Goal: Information Seeking & Learning: Find specific fact

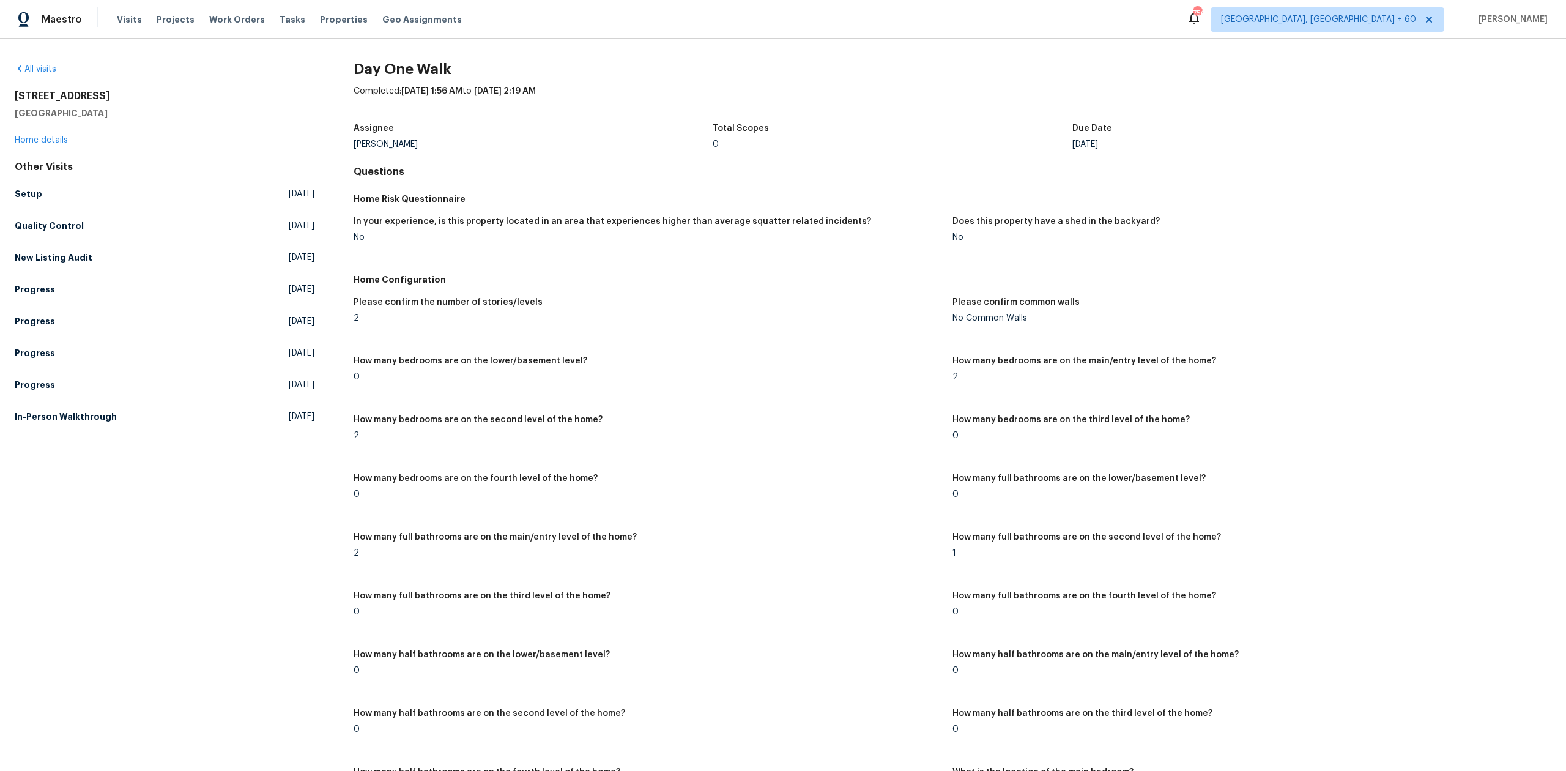
click at [40, 63] on div "All visits" at bounding box center [165, 69] width 300 height 12
click at [42, 71] on link "All visits" at bounding box center [36, 69] width 42 height 9
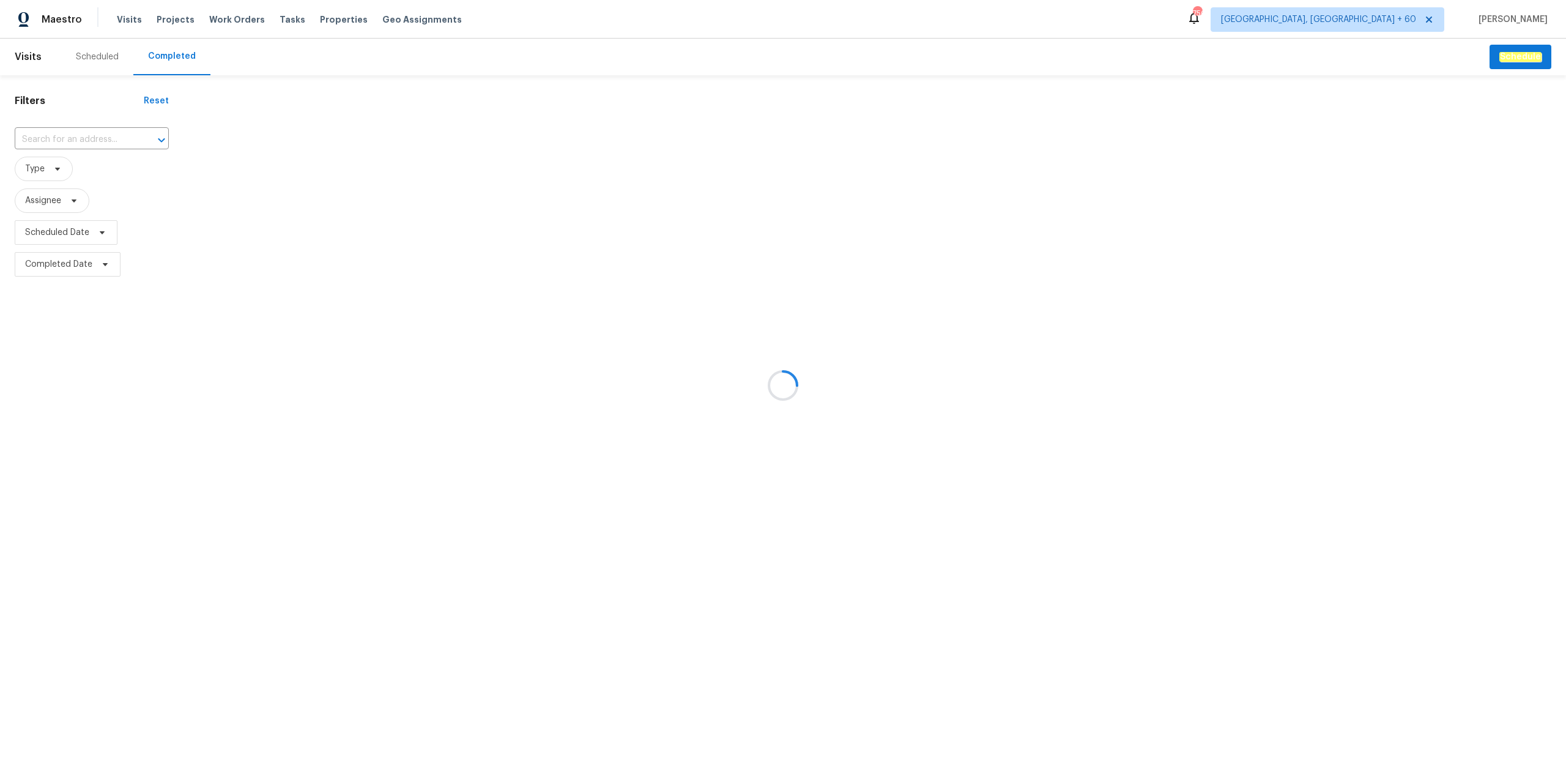
click at [92, 143] on div at bounding box center [783, 385] width 1566 height 771
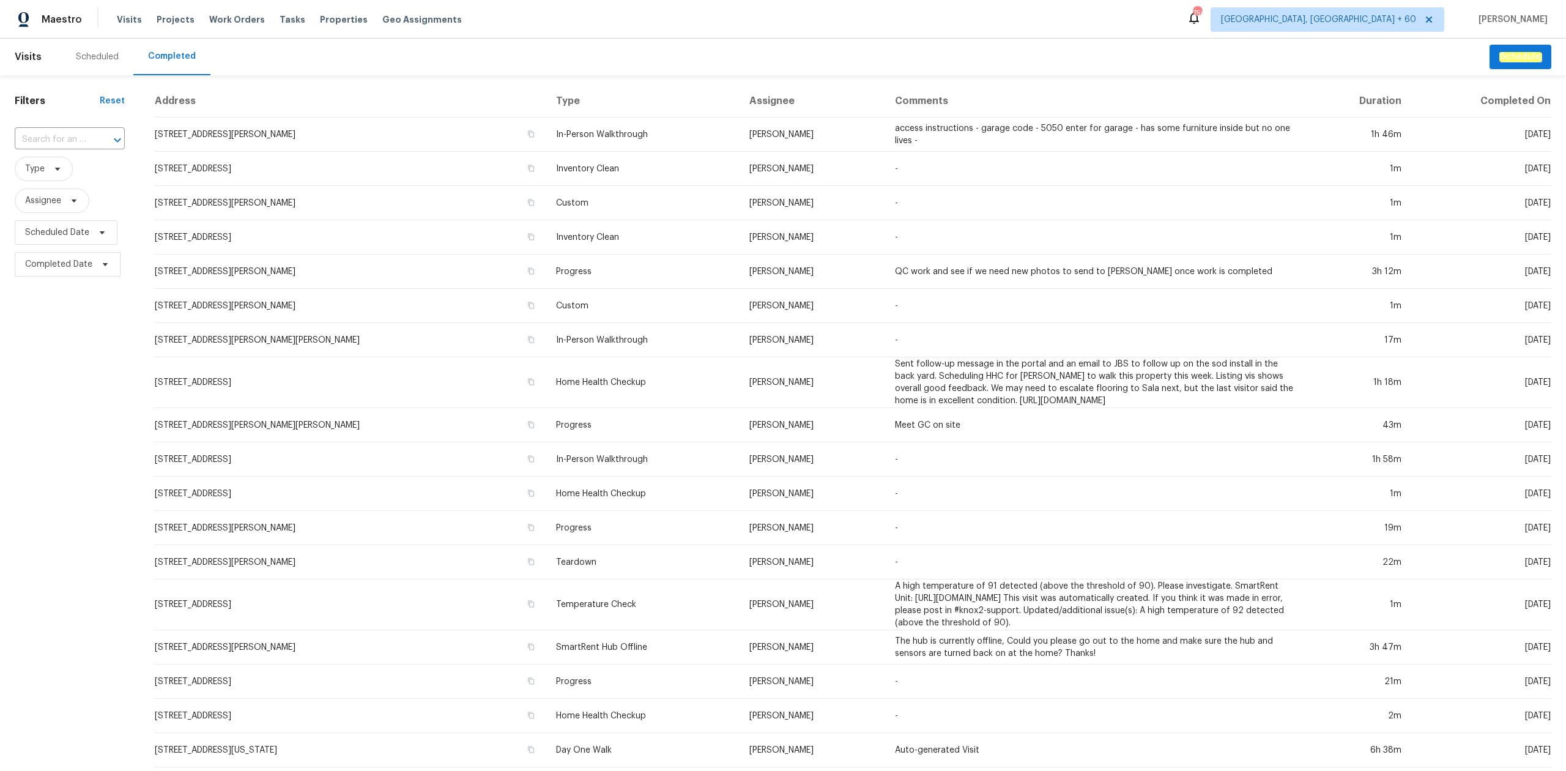
click at [93, 143] on div at bounding box center [109, 140] width 32 height 17
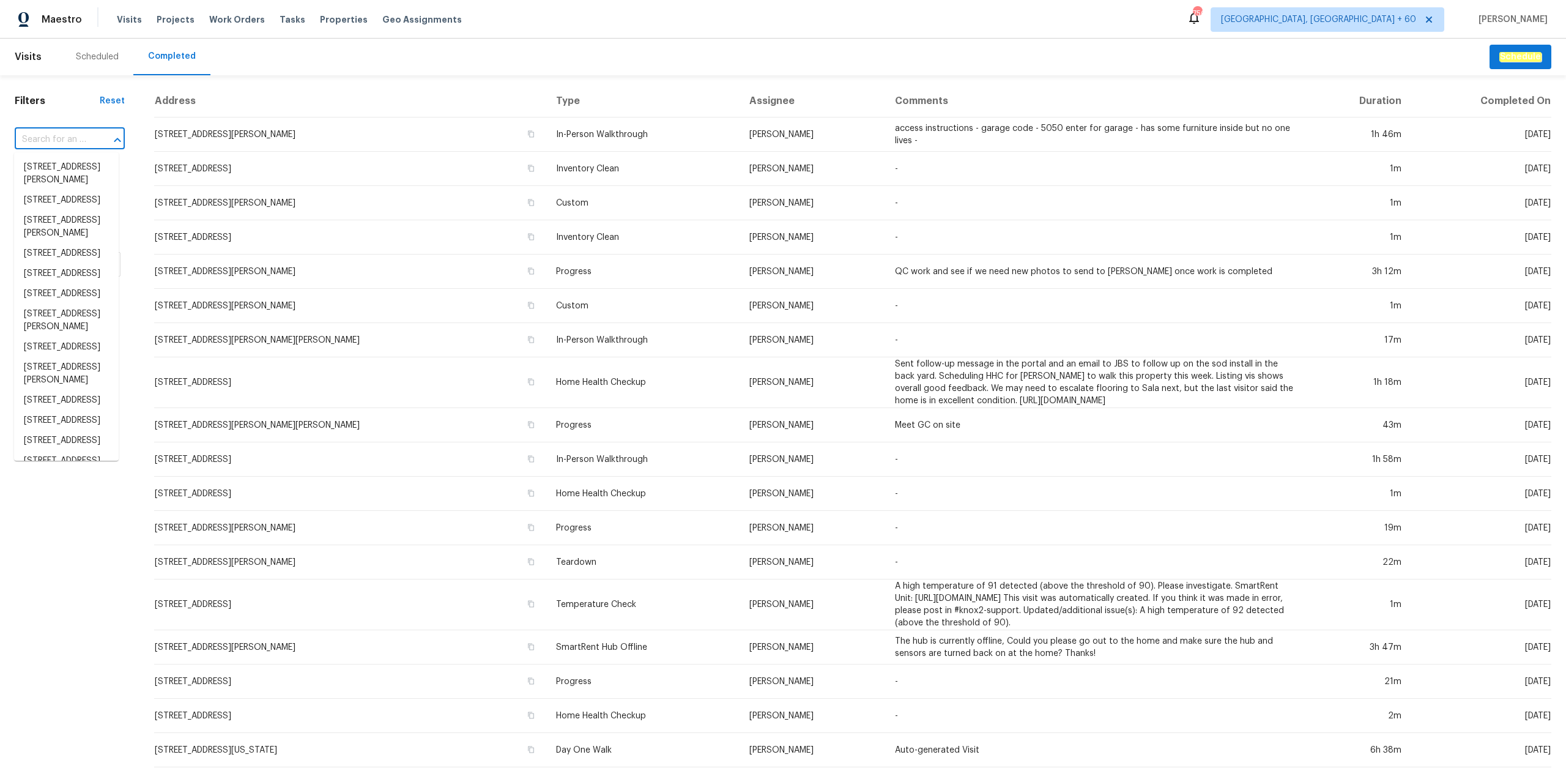
paste input "[STREET_ADDRESS]"
type input "[STREET_ADDRESS]"
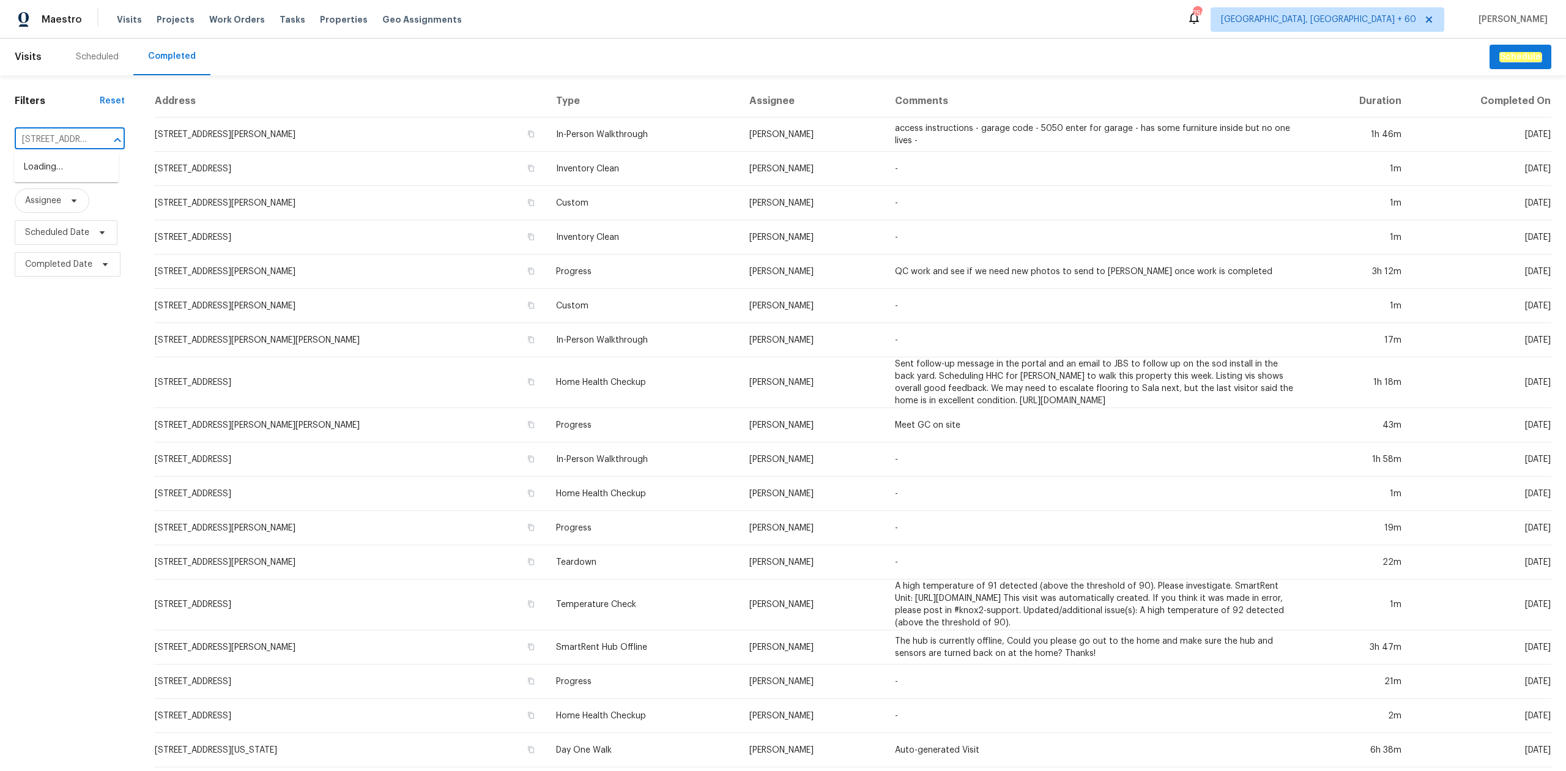
scroll to position [0, 91]
click at [79, 174] on li "[STREET_ADDRESS]" at bounding box center [66, 167] width 105 height 20
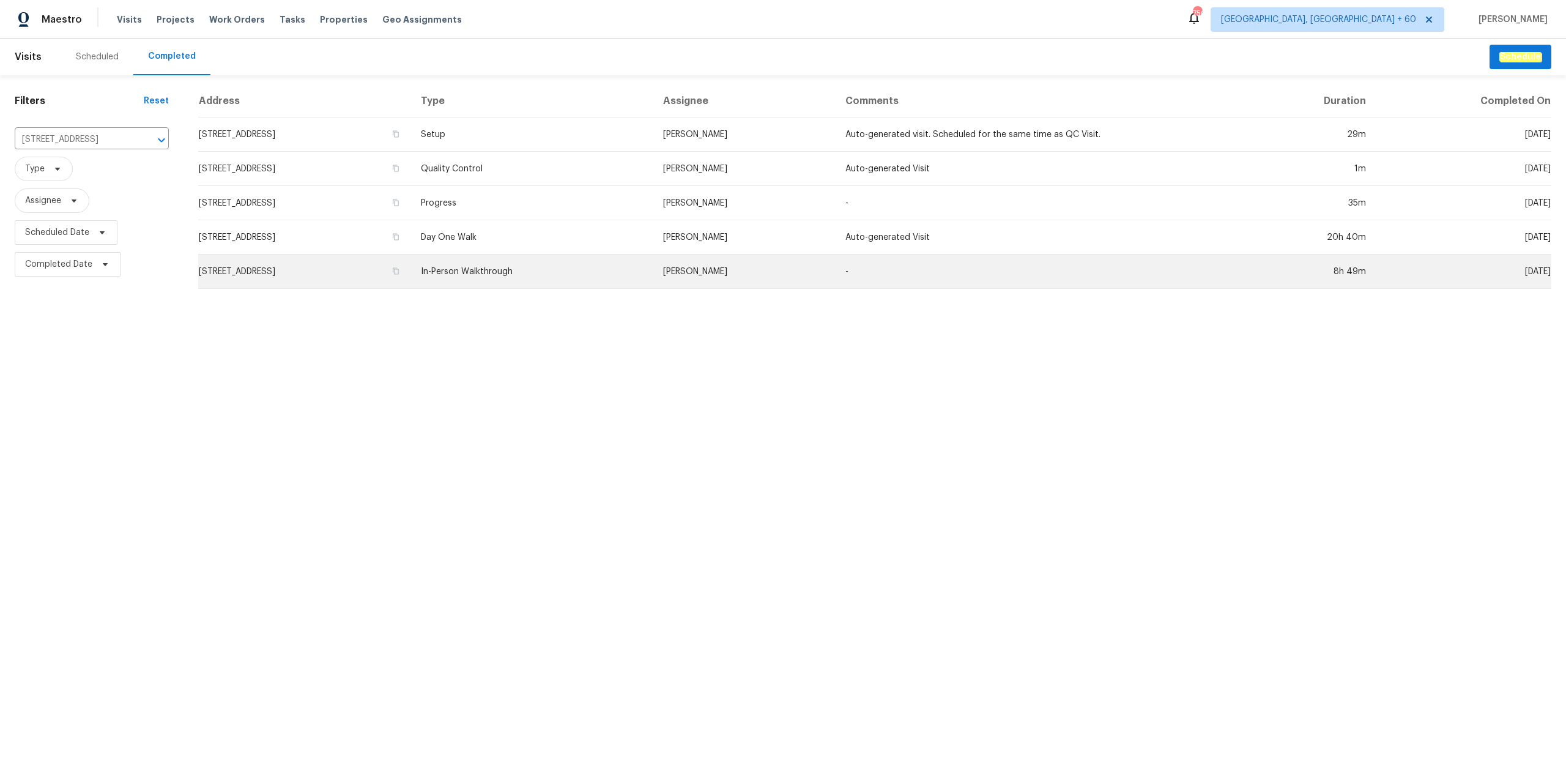
click at [411, 280] on td "[STREET_ADDRESS]" at bounding box center [304, 271] width 213 height 34
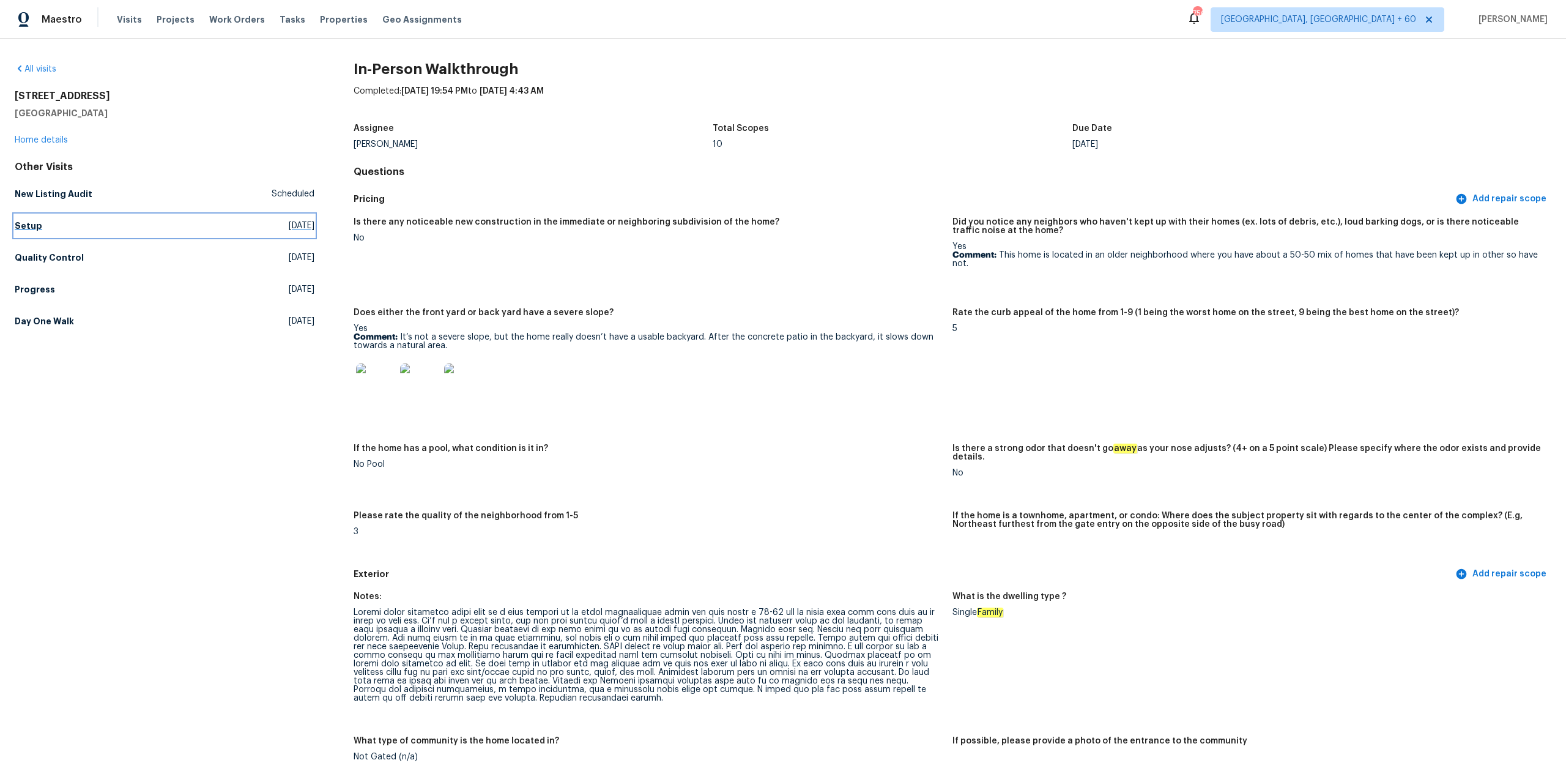
click at [84, 226] on link "Setup [DATE]" at bounding box center [165, 226] width 300 height 22
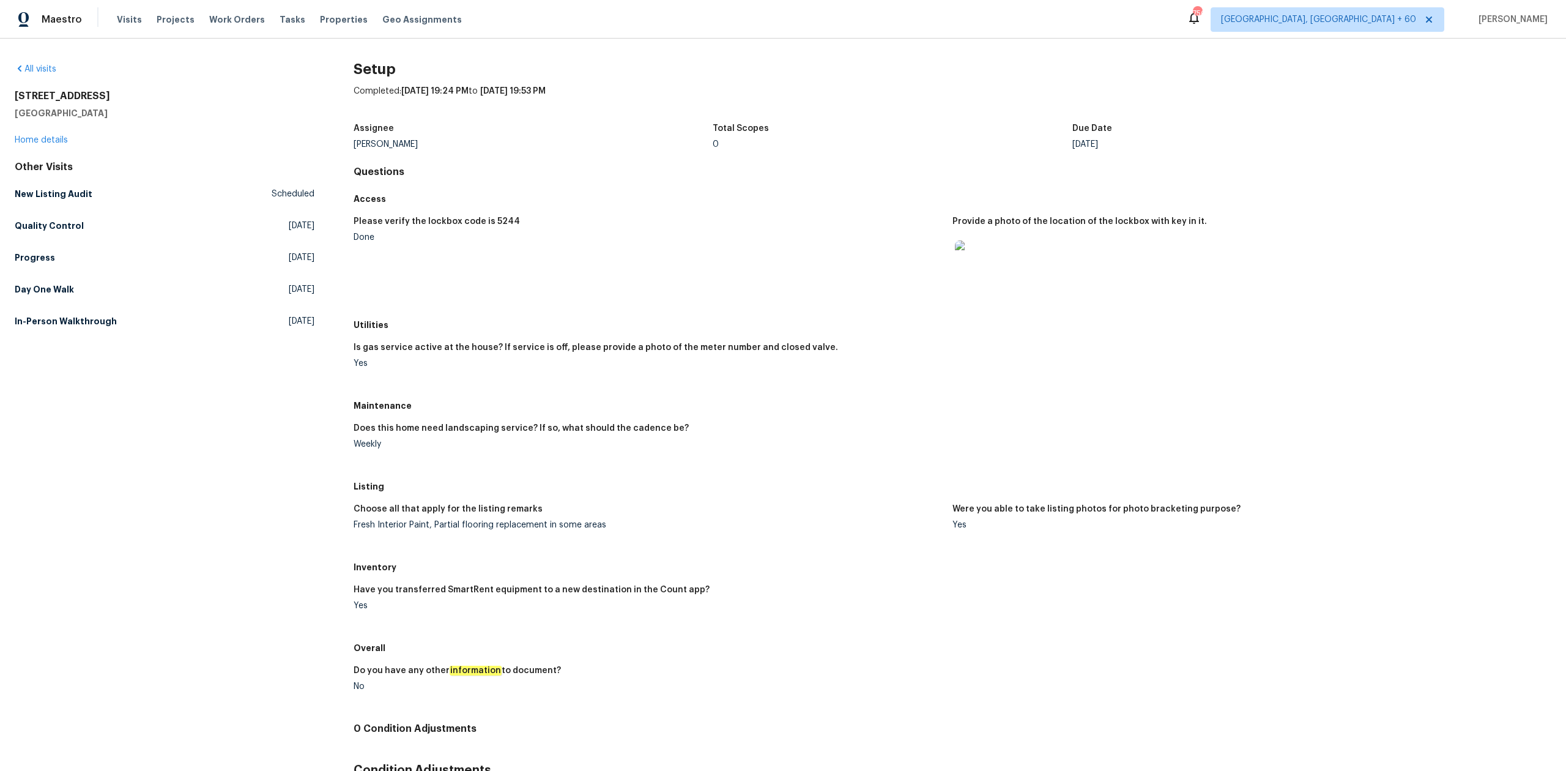
click at [814, 404] on h5 "Maintenance" at bounding box center [953, 405] width 1198 height 12
click at [140, 297] on link "Day One Walk [DATE]" at bounding box center [165, 289] width 300 height 22
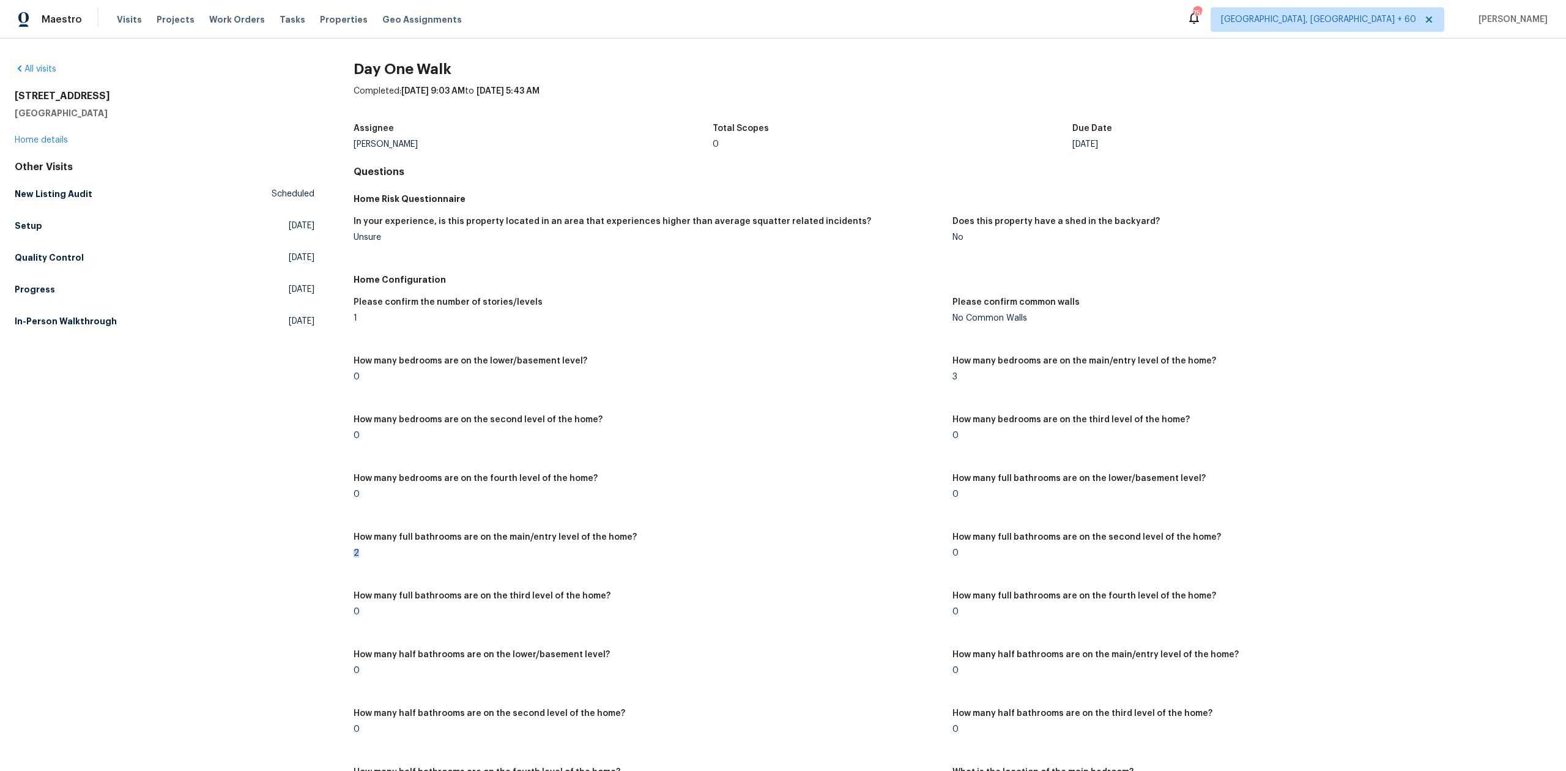
drag, startPoint x: 348, startPoint y: 554, endPoint x: 431, endPoint y: 568, distance: 83.8
click at [712, 503] on figure "How many bedrooms are on the fourth level of the home? 0" at bounding box center [653, 496] width 599 height 44
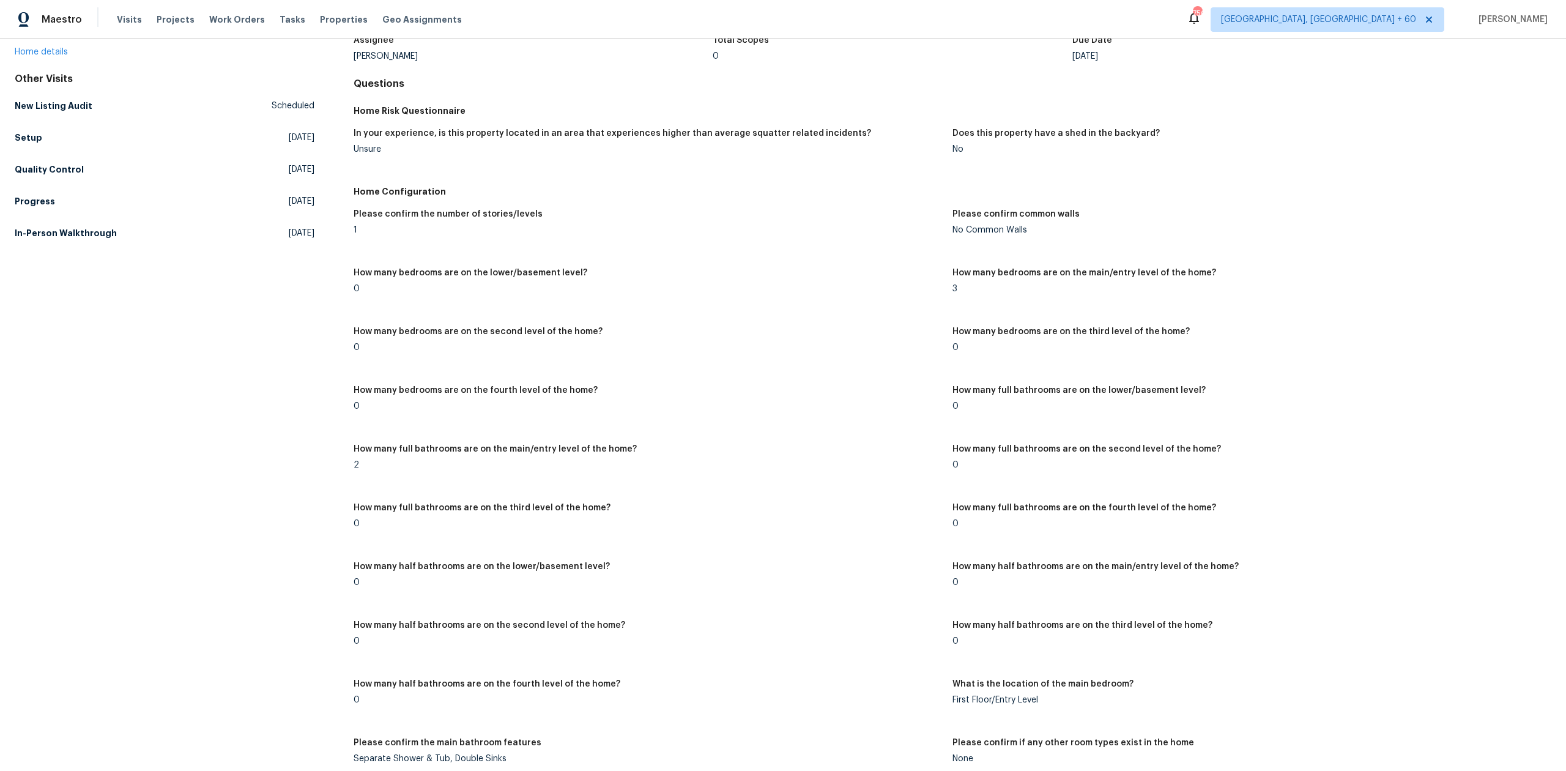
scroll to position [81, 0]
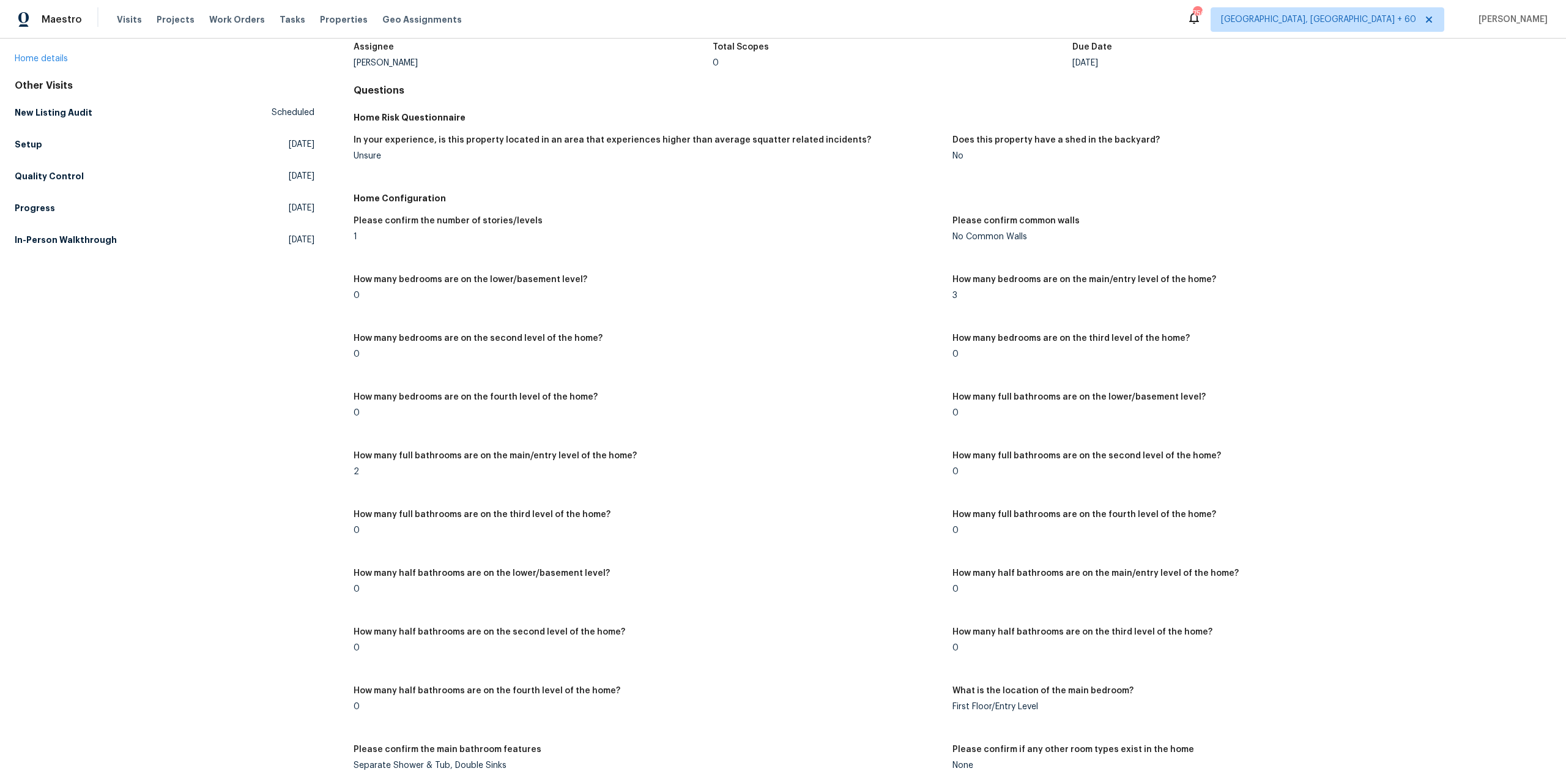
drag, startPoint x: 951, startPoint y: 300, endPoint x: 1077, endPoint y: 303, distance: 126.7
click at [1077, 303] on figure "How many bedrooms are on the main/entry level of the home? 3" at bounding box center [1251, 297] width 599 height 44
click at [1001, 371] on figure "How many bedrooms are on the third level of the home? 0" at bounding box center [1251, 356] width 599 height 44
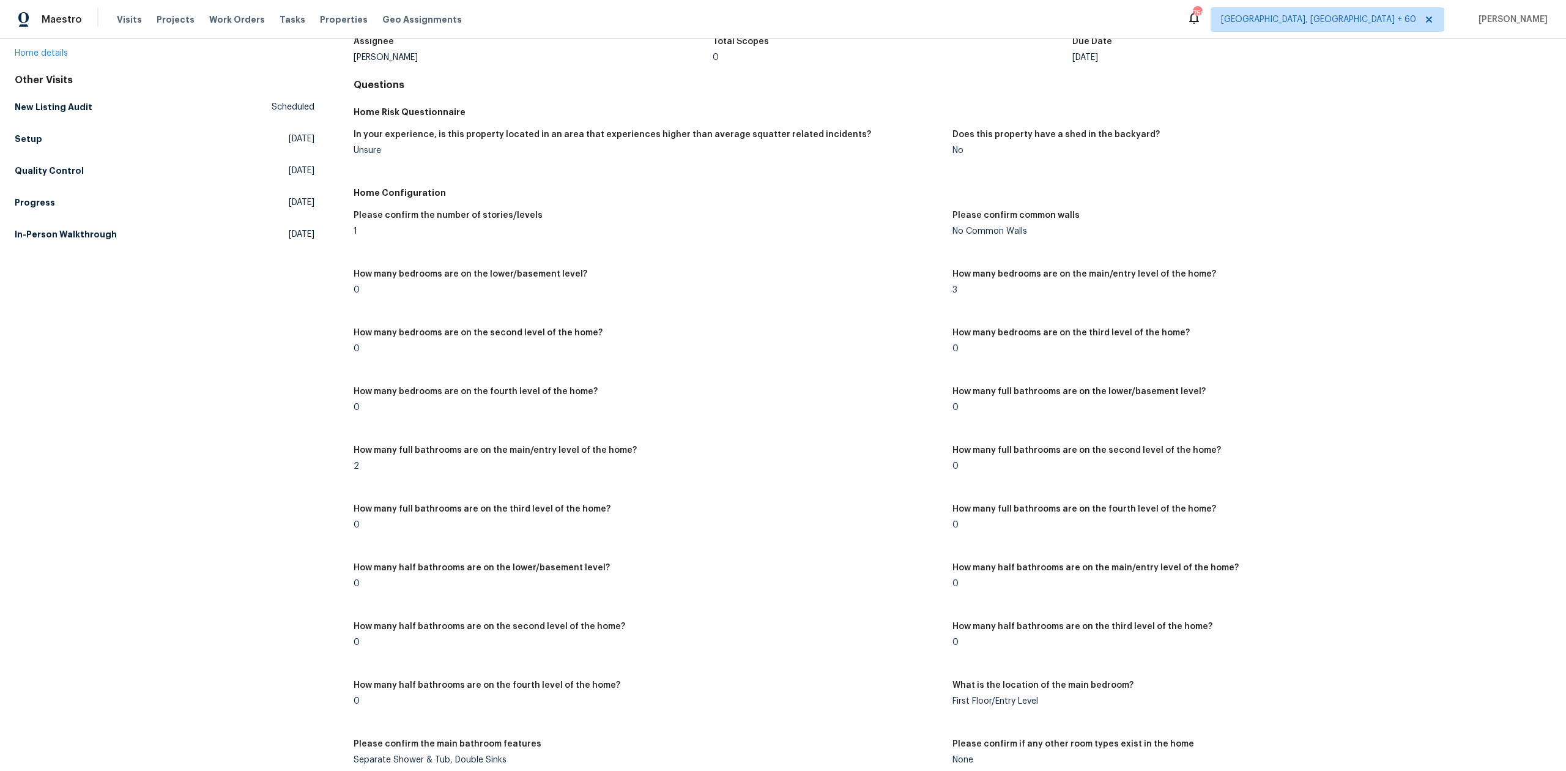
scroll to position [0, 0]
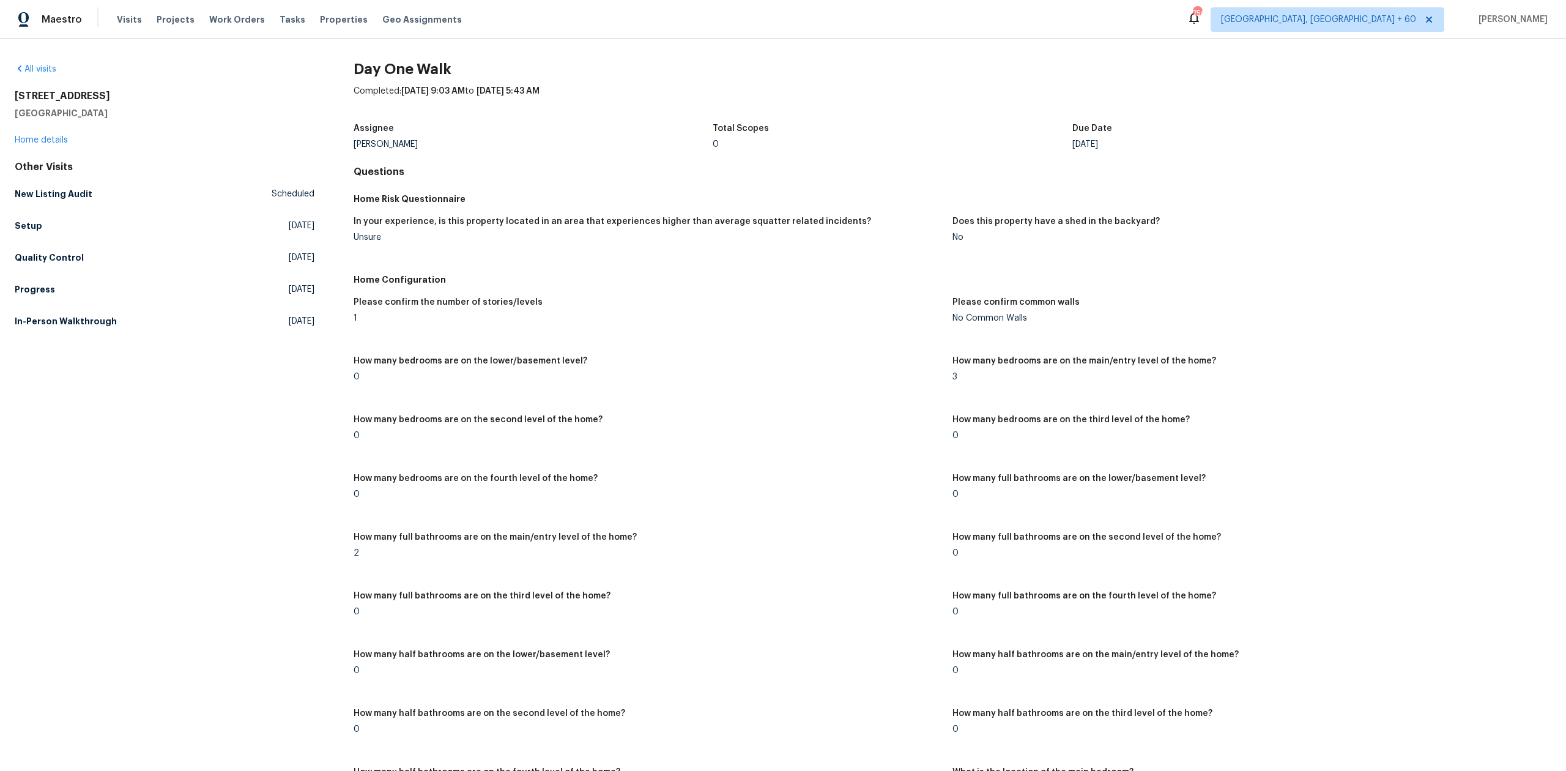
click at [929, 383] on figure "How many bedrooms are on the lower/basement level? 0" at bounding box center [653, 379] width 599 height 44
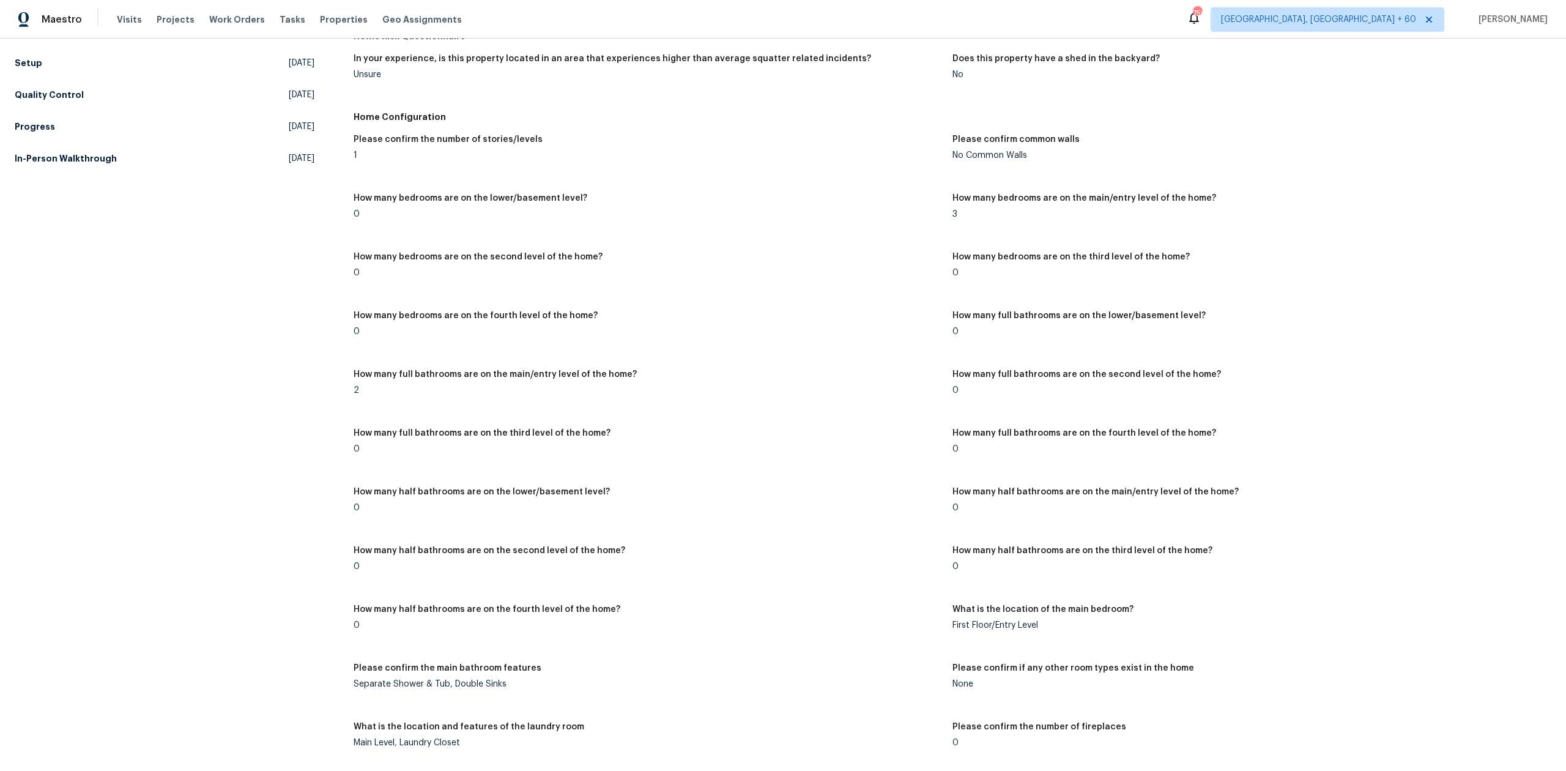
drag, startPoint x: 330, startPoint y: 392, endPoint x: 619, endPoint y: 416, distance: 289.7
drag, startPoint x: 823, startPoint y: 417, endPoint x: 779, endPoint y: 412, distance: 44.4
click at [825, 417] on div "Please confirm the number of stories/levels 1 Please confirm common walls No Co…" at bounding box center [953, 480] width 1198 height 705
